Goal: Information Seeking & Learning: Learn about a topic

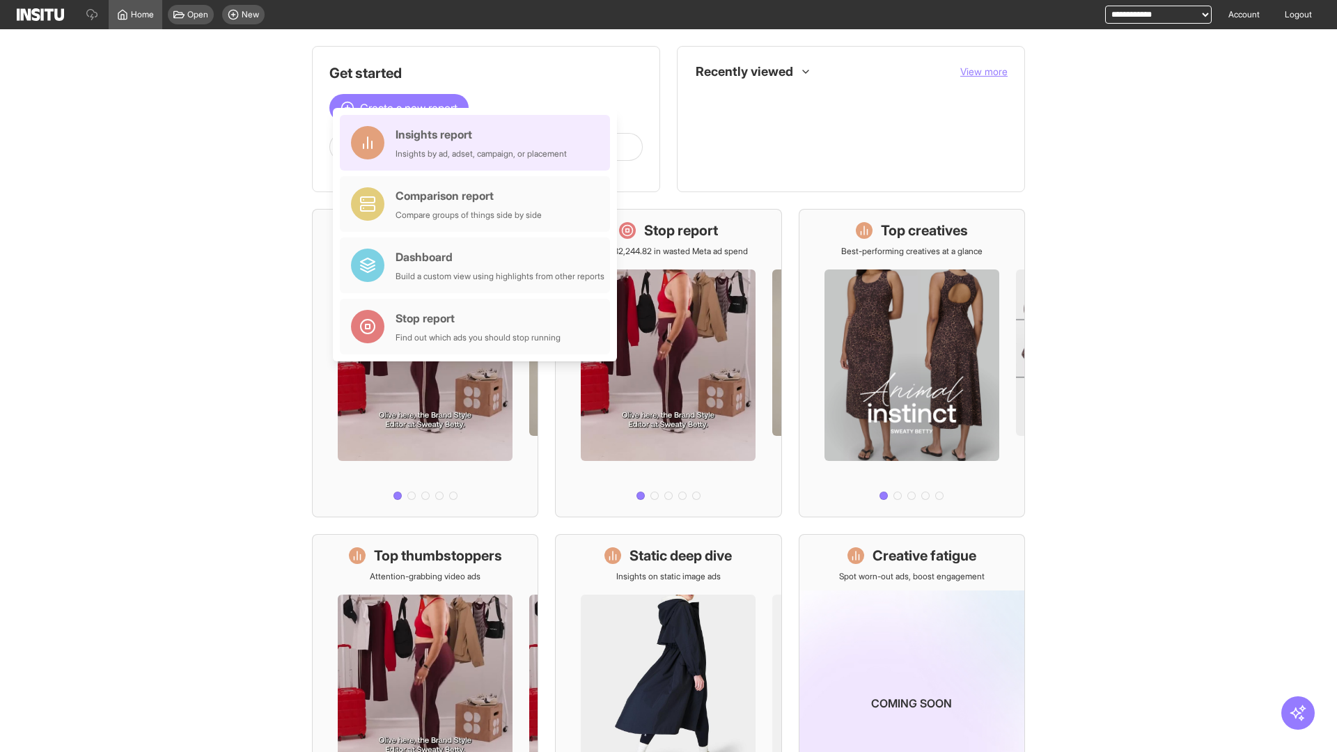
click at [478, 143] on div "Insights report Insights by ad, adset, campaign, or placement" at bounding box center [481, 142] width 171 height 33
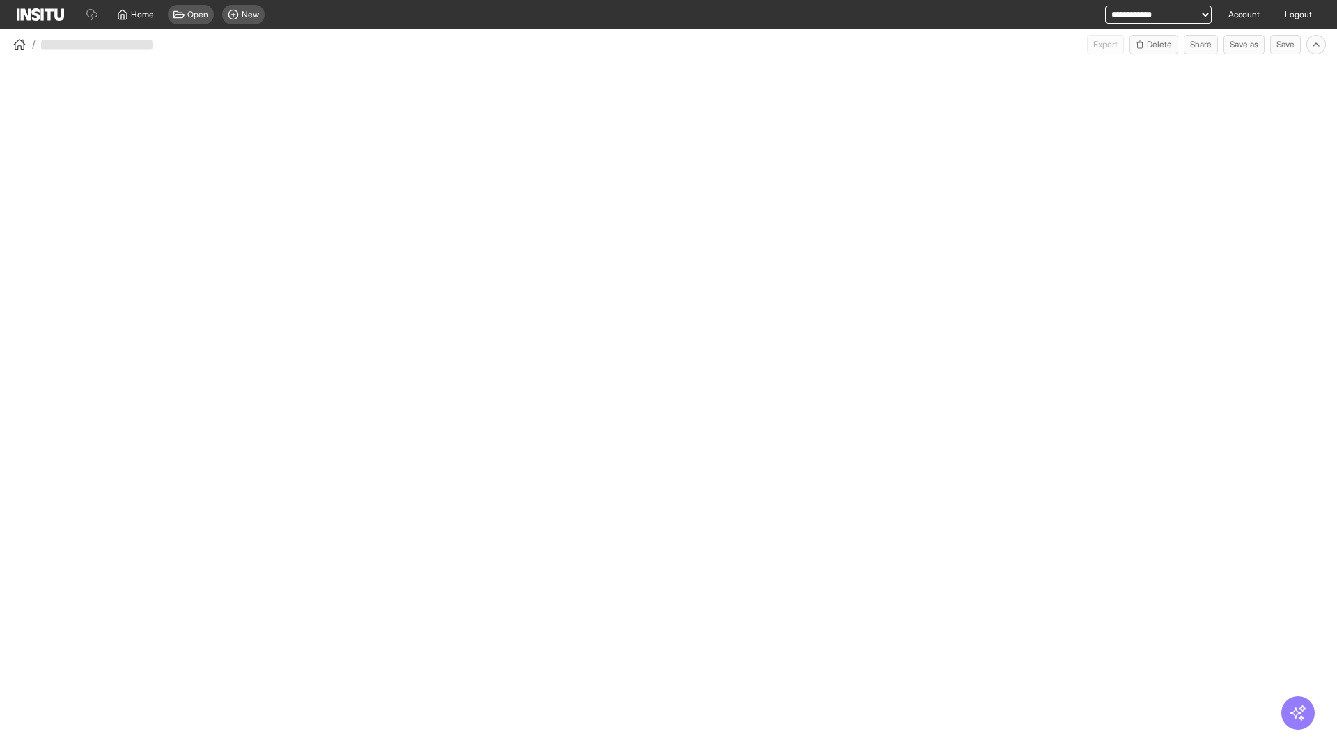
select select "**"
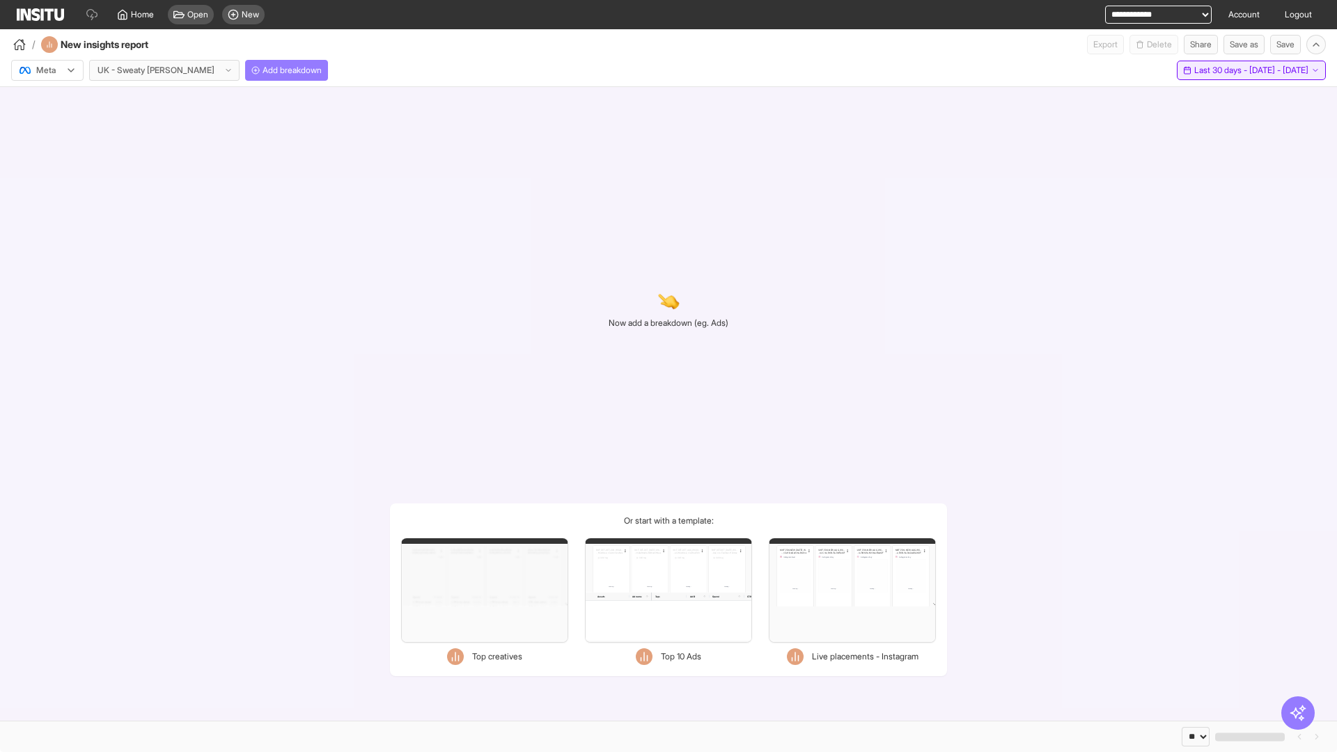
click at [1219, 70] on span "Last 30 days - [DATE] - [DATE]" at bounding box center [1251, 70] width 114 height 11
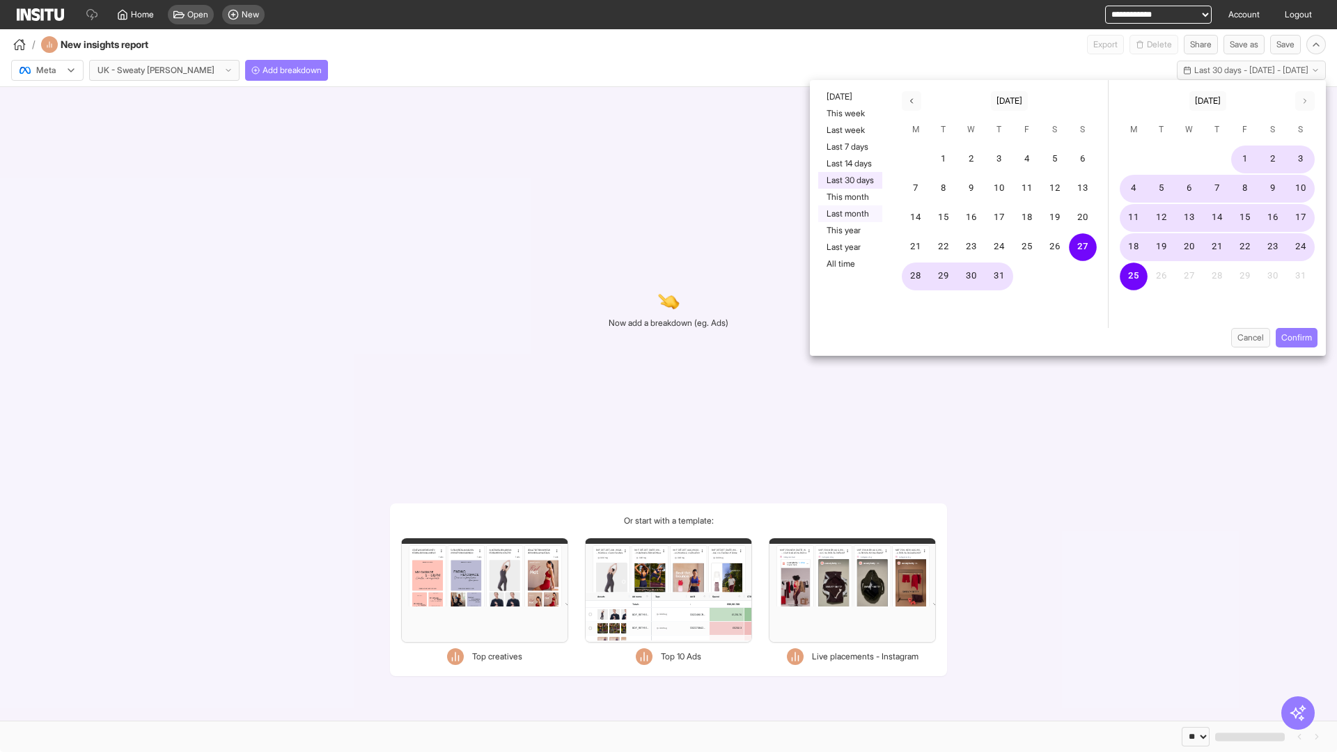
click at [849, 214] on button "Last month" at bounding box center [850, 213] width 64 height 17
